Goal: Find specific page/section: Find specific page/section

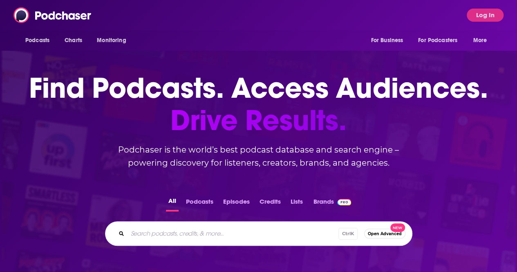
scroll to position [8, 0]
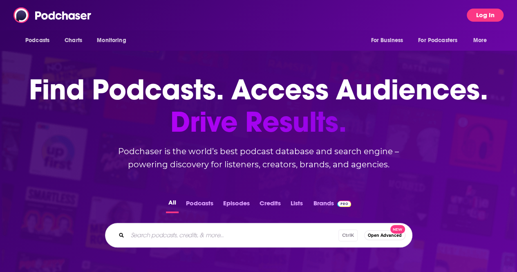
click at [499, 13] on button "Log In" at bounding box center [485, 15] width 37 height 13
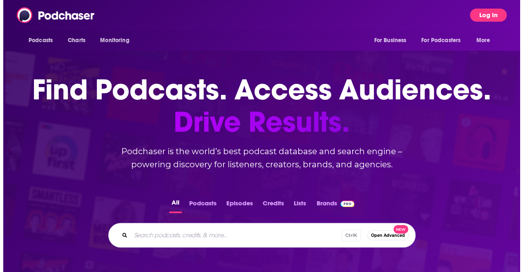
scroll to position [0, 0]
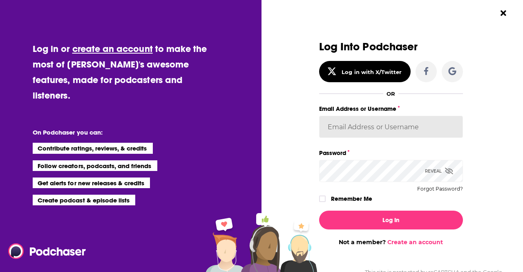
type input "fsg.publicity"
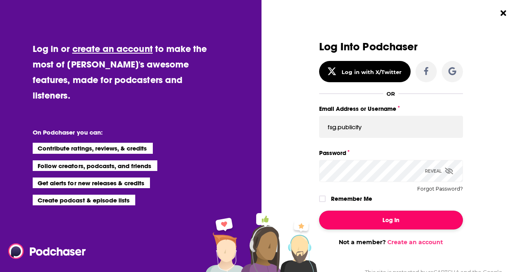
click at [357, 213] on button "Log In" at bounding box center [391, 219] width 144 height 19
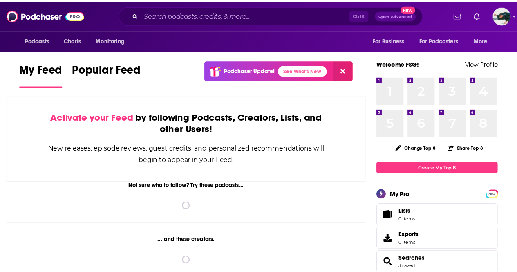
scroll to position [8, 0]
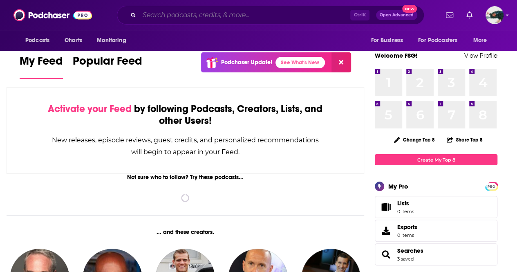
click at [188, 16] on input "Search podcasts, credits, & more..." at bounding box center [244, 15] width 211 height 13
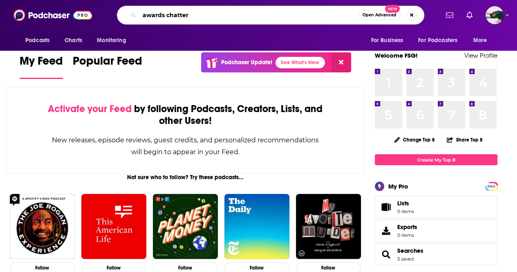
type input "awards chatter"
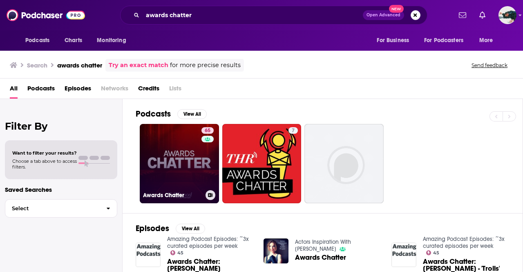
click at [175, 153] on link "65 Awards Chatter" at bounding box center [179, 163] width 79 height 79
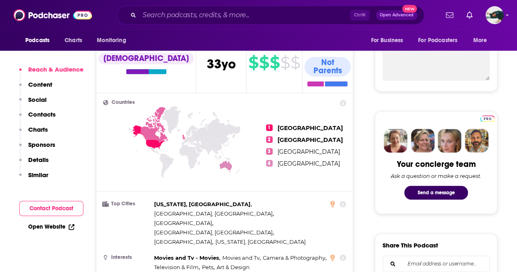
scroll to position [286, 0]
